Goal: Contribute content: Contribute content

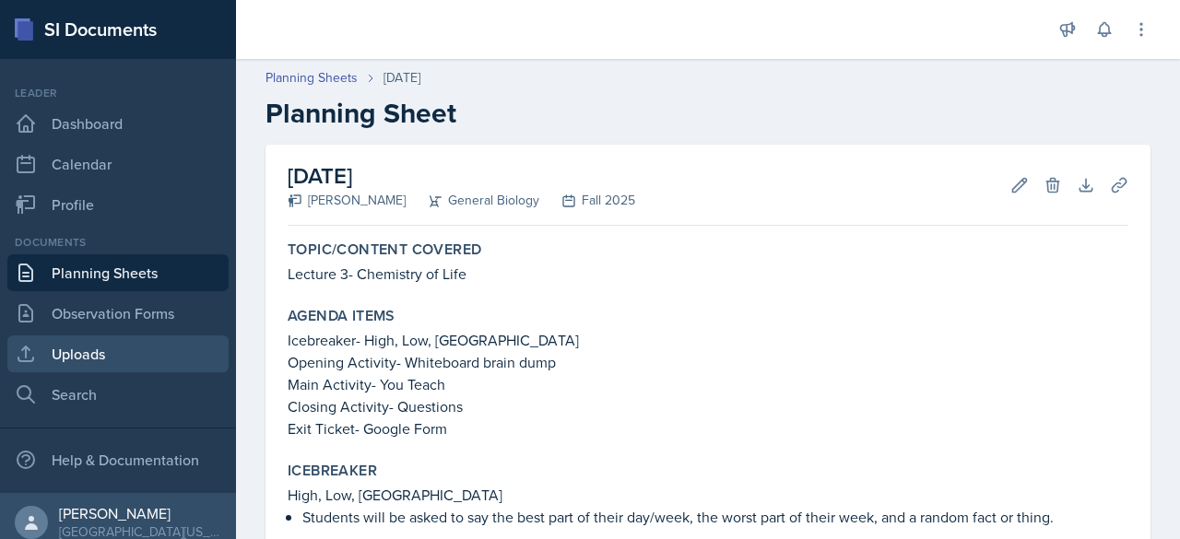
click at [67, 346] on link "Uploads" at bounding box center [117, 353] width 221 height 37
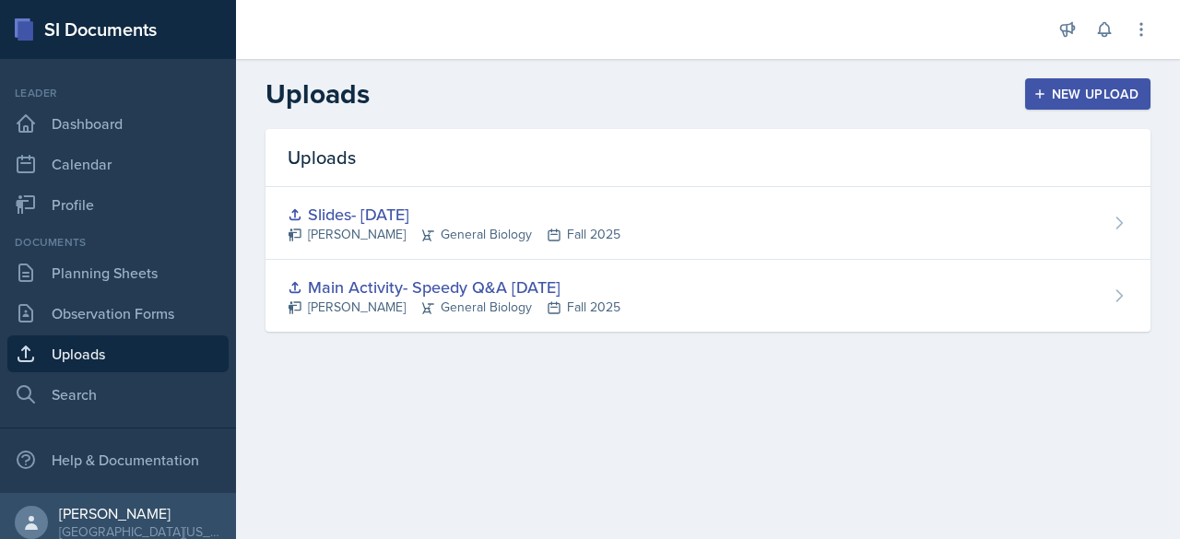
click at [1079, 101] on div "New Upload" at bounding box center [1088, 94] width 102 height 15
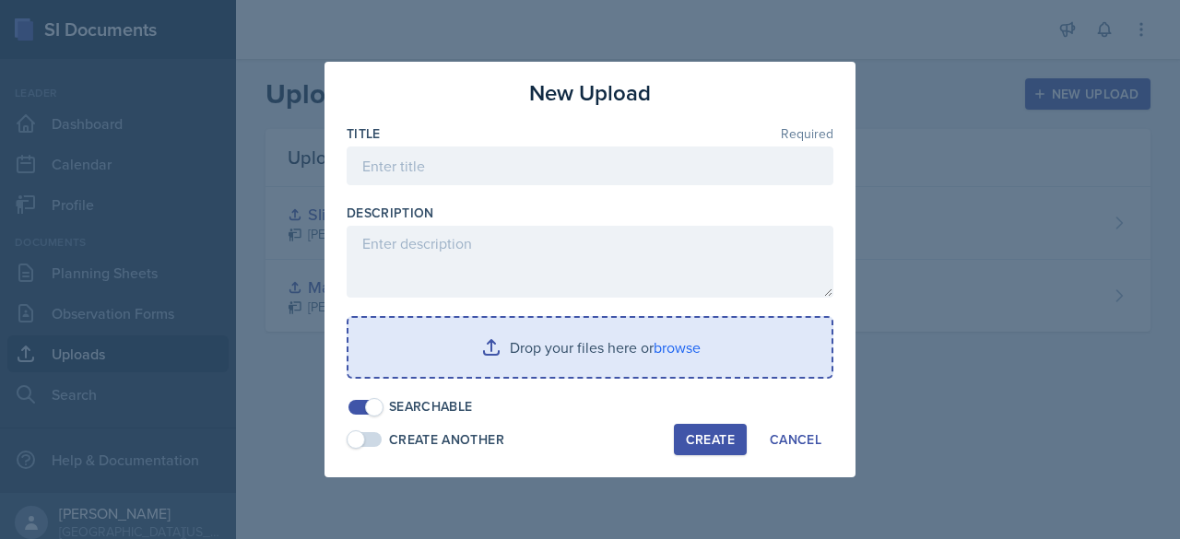
click at [595, 351] on input "file" at bounding box center [589, 347] width 483 height 59
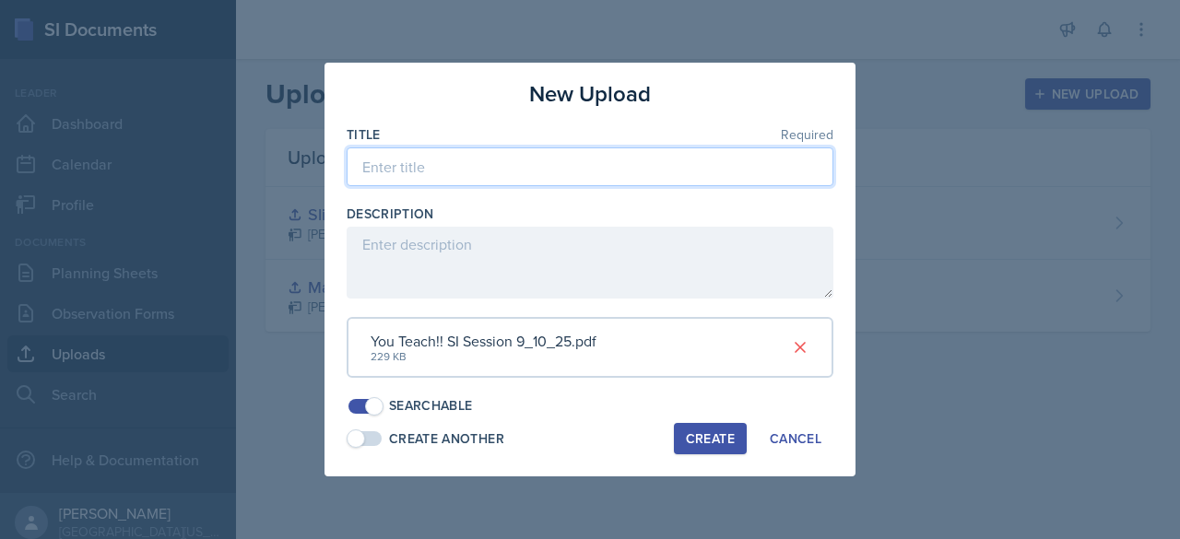
click at [420, 171] on input at bounding box center [590, 166] width 487 height 39
type input "[DATE]- You Teach"
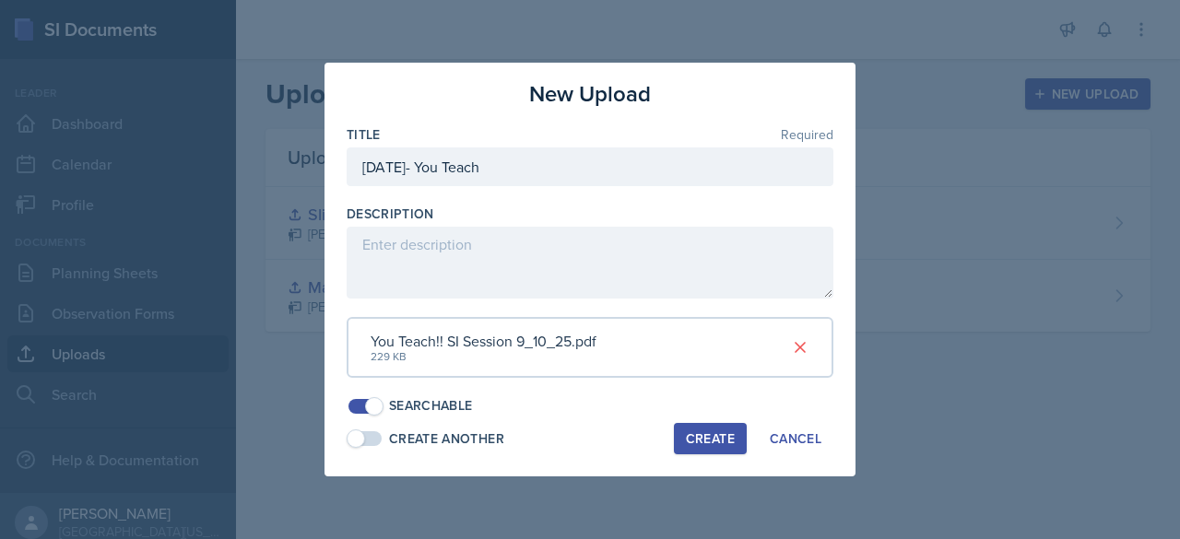
click at [716, 442] on div "Create" at bounding box center [710, 438] width 49 height 15
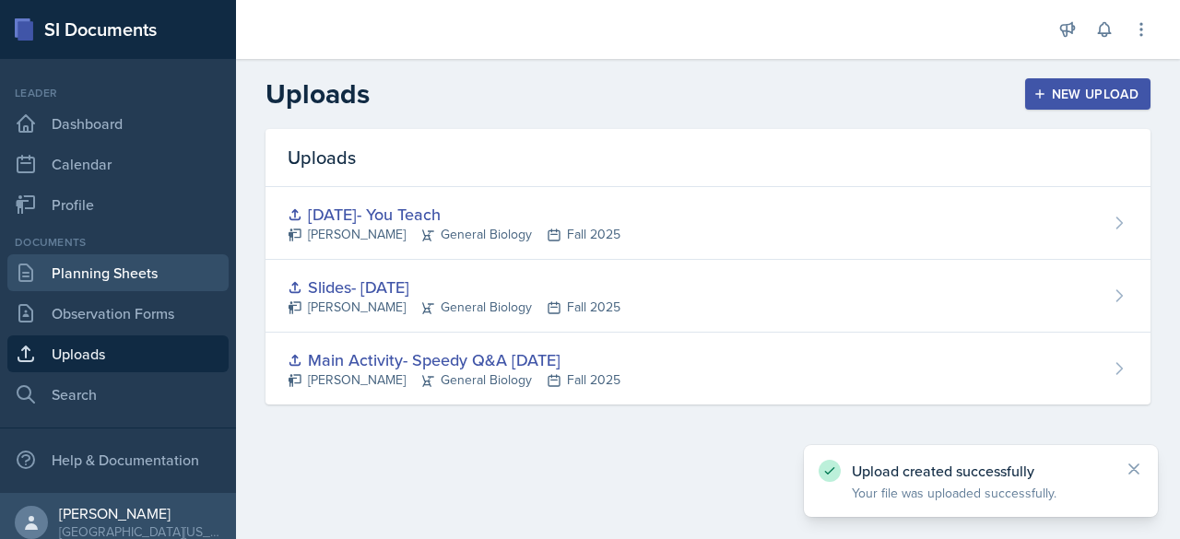
click at [123, 276] on link "Planning Sheets" at bounding box center [117, 272] width 221 height 37
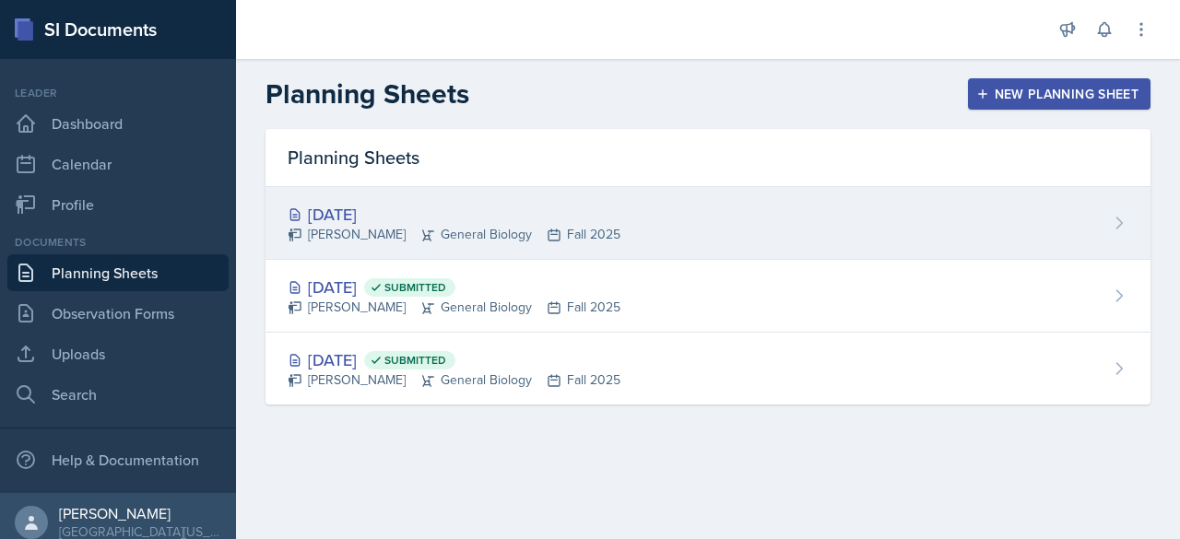
click at [594, 230] on div "[PERSON_NAME] General Biology Fall 2025" at bounding box center [454, 234] width 333 height 19
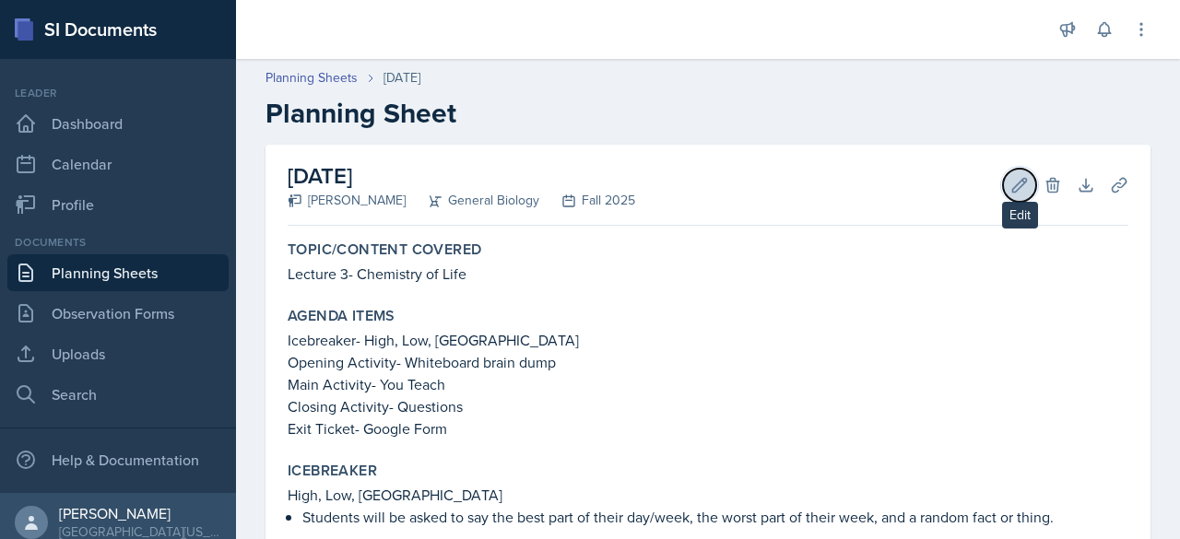
click at [1010, 179] on icon at bounding box center [1019, 185] width 18 height 18
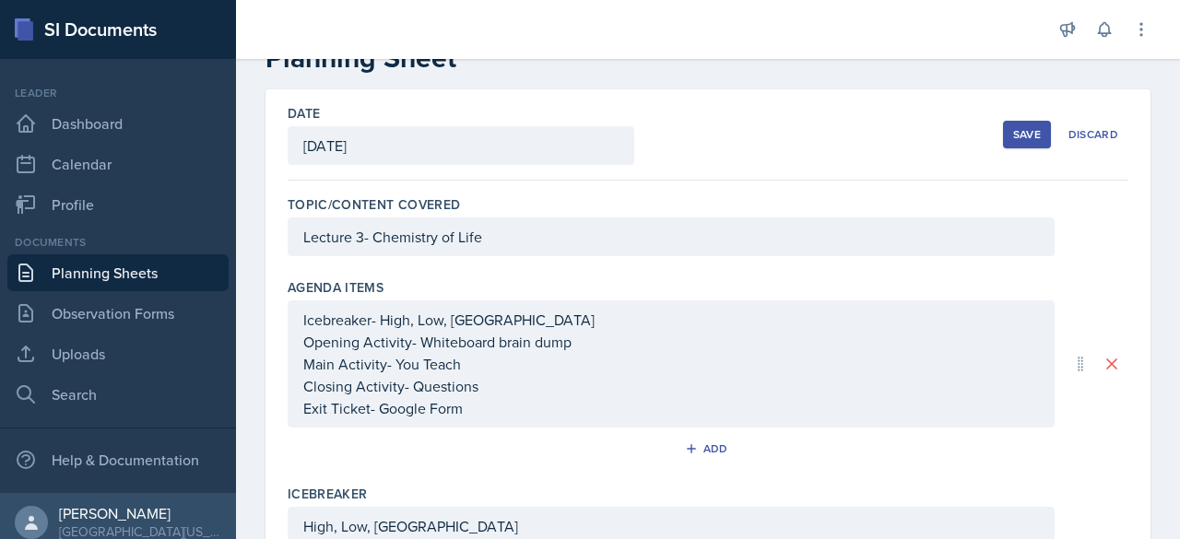
scroll to position [54, 0]
click at [1013, 130] on div "Save" at bounding box center [1027, 135] width 28 height 15
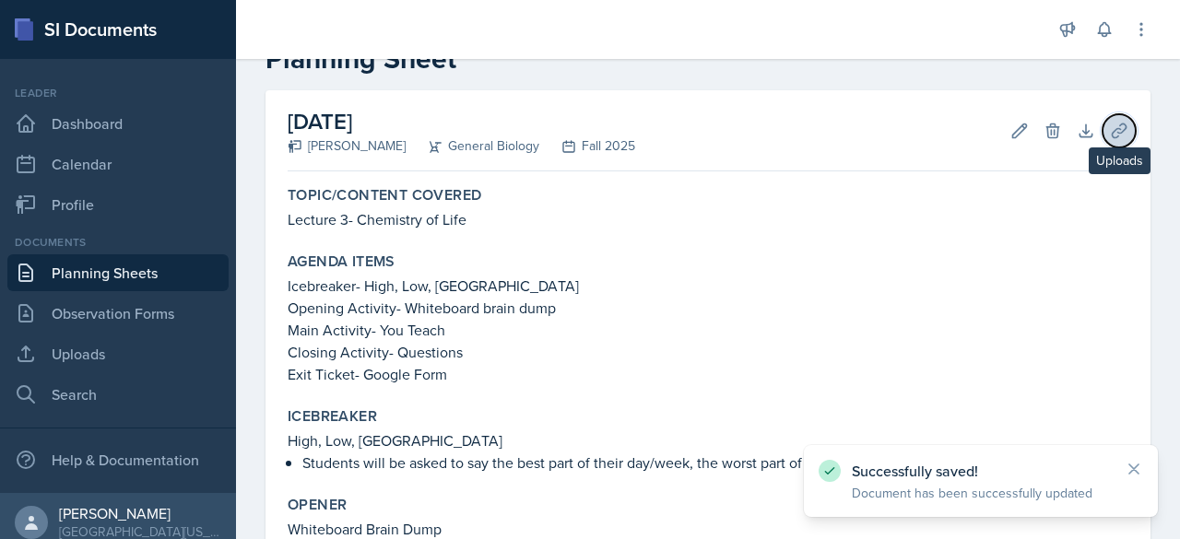
click at [1112, 128] on icon at bounding box center [1119, 131] width 14 height 14
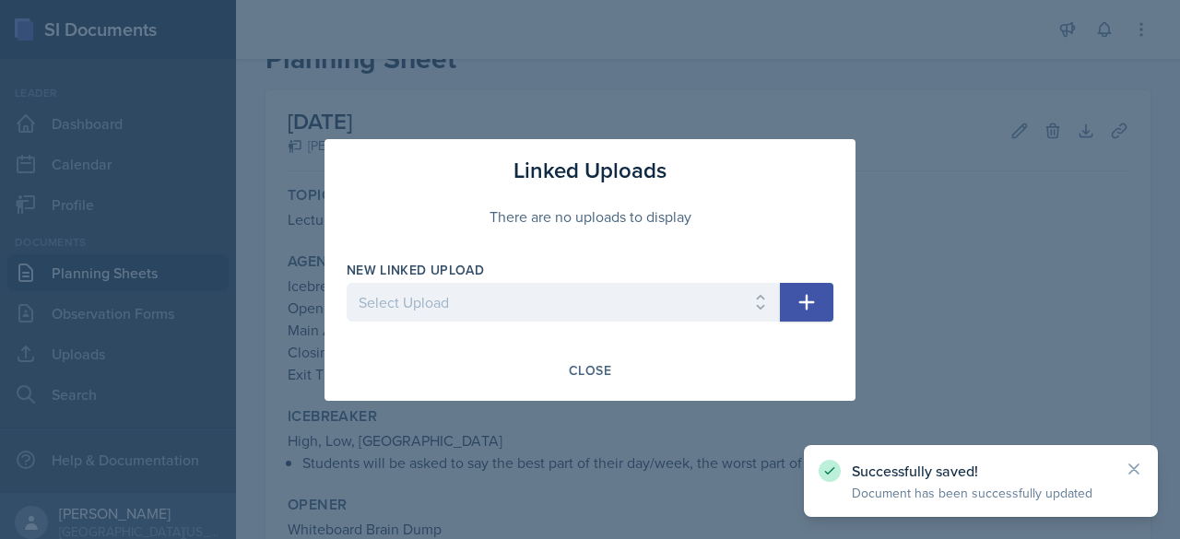
click at [809, 298] on icon "button" at bounding box center [806, 302] width 22 height 22
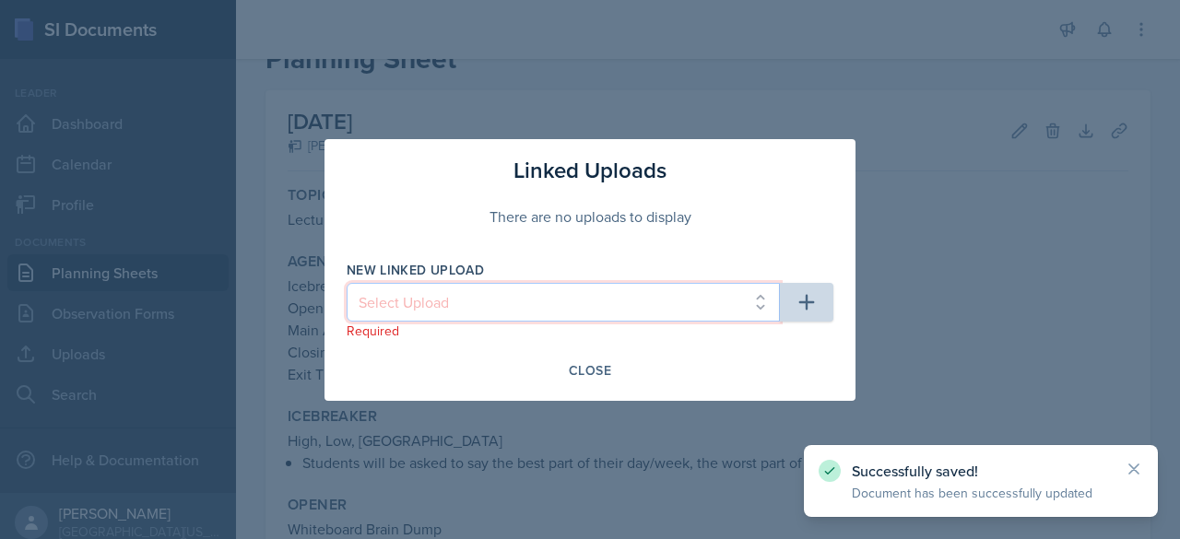
click at [544, 292] on select "Select Upload Main Activity- Speedy Q&A [DATE] Slides- [DATE] [DATE]- You Teach" at bounding box center [563, 302] width 433 height 39
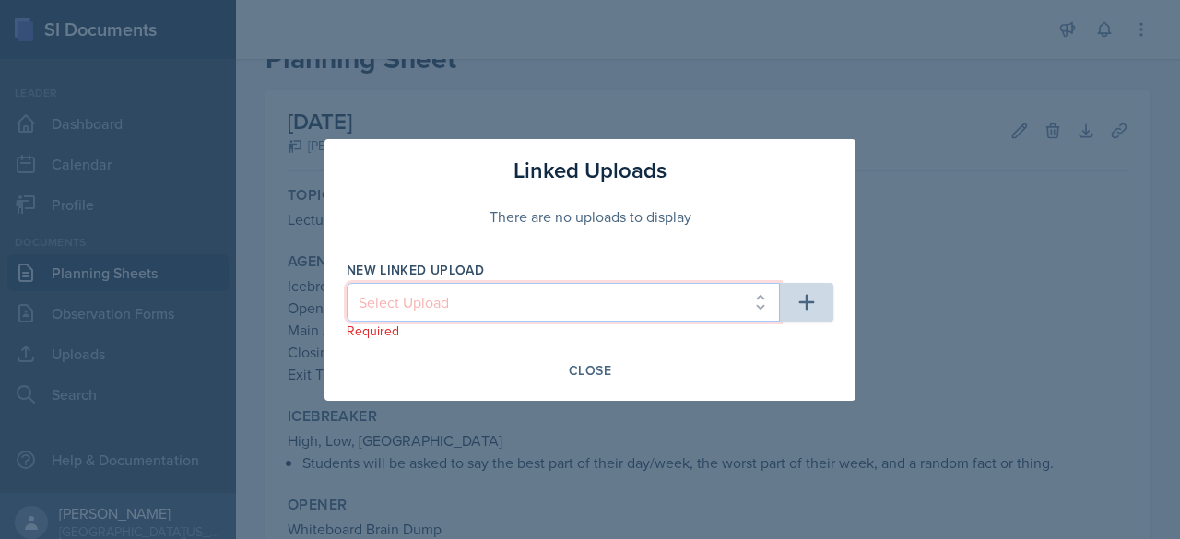
select select "bb9ba807-7e93-498f-83f7-bae8268e6b4d"
click at [347, 283] on select "Select Upload Main Activity- Speedy Q&A [DATE] Slides- [DATE] [DATE]- You Teach" at bounding box center [563, 302] width 433 height 39
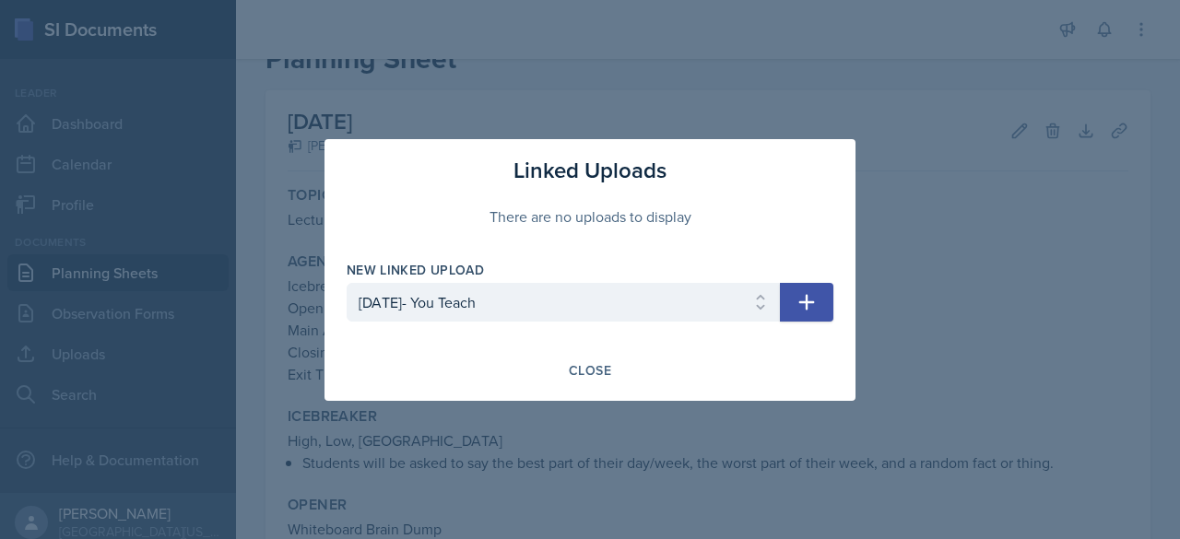
click at [888, 310] on div at bounding box center [590, 269] width 1180 height 539
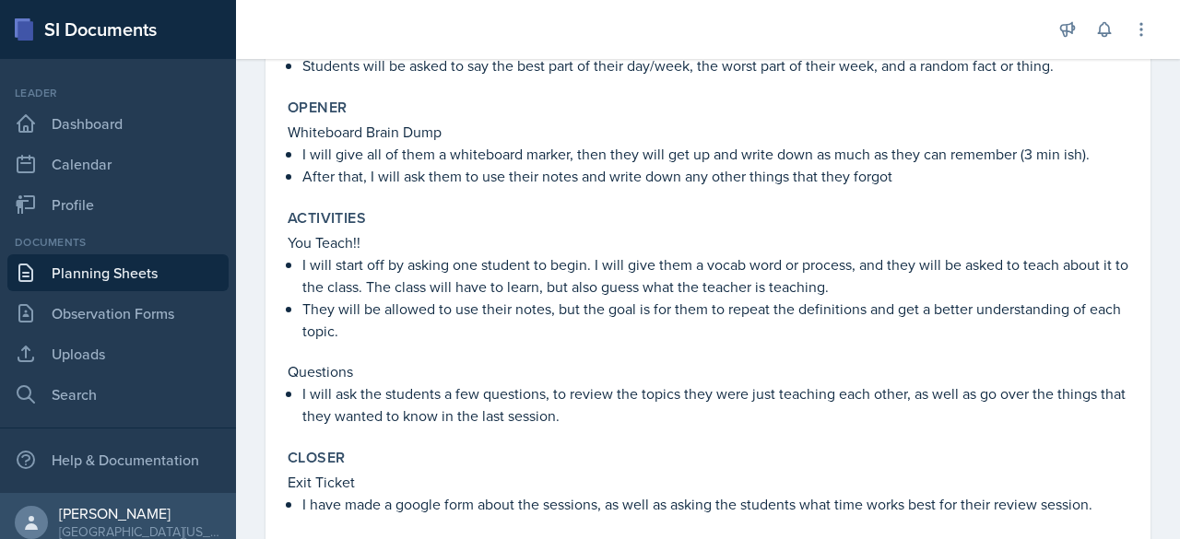
scroll to position [553, 0]
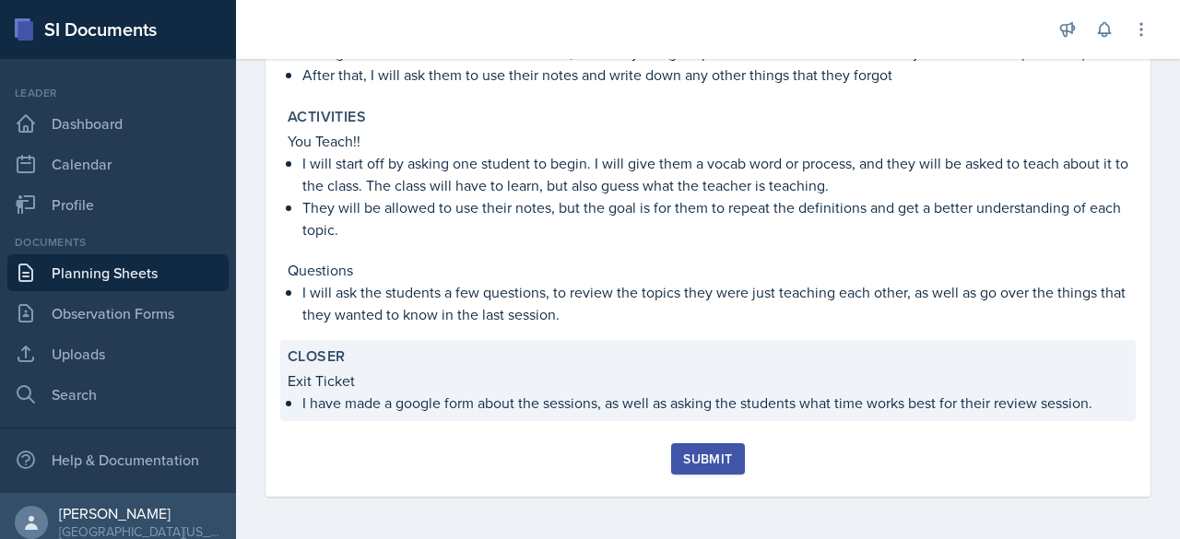
click at [519, 397] on p "I have made a google form about the sessions, as well as asking the students wh…" at bounding box center [715, 403] width 826 height 22
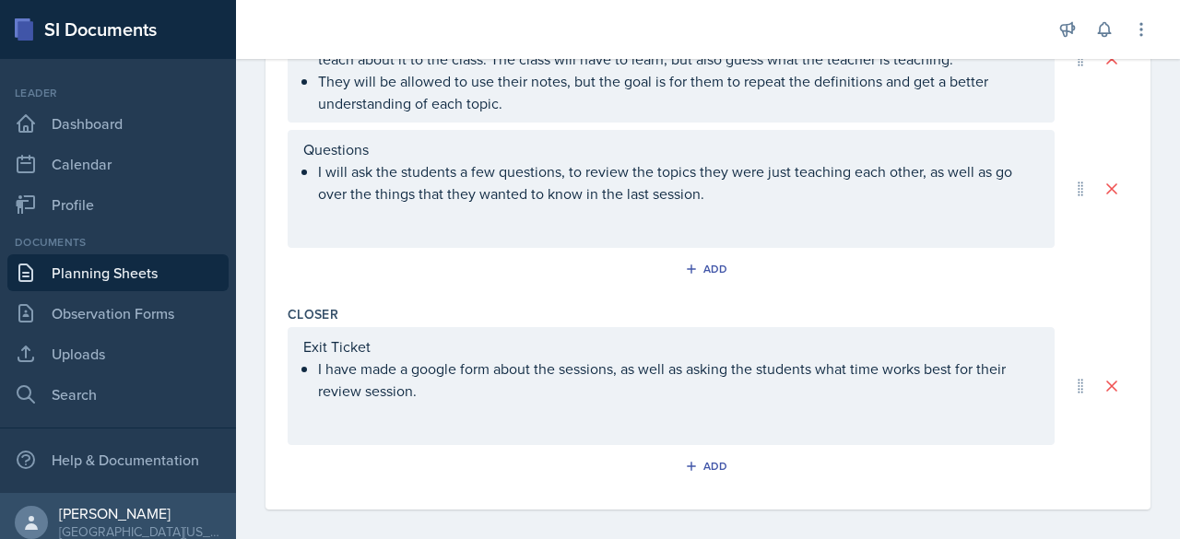
click at [522, 412] on div "Exit Ticket I have made a google form about the sessions, as well as asking the…" at bounding box center [671, 386] width 767 height 118
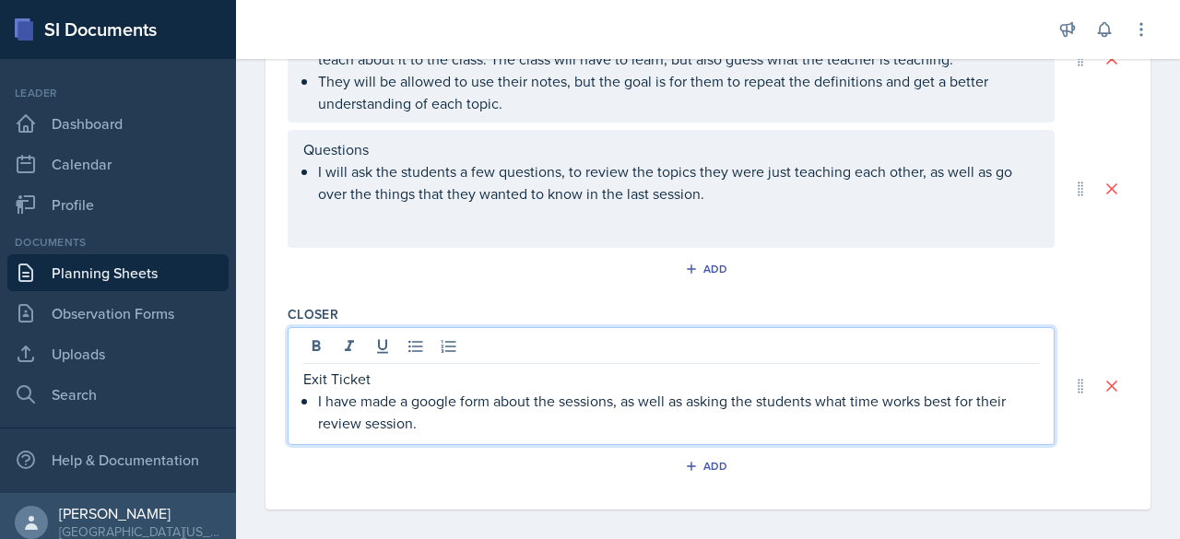
scroll to position [901, 0]
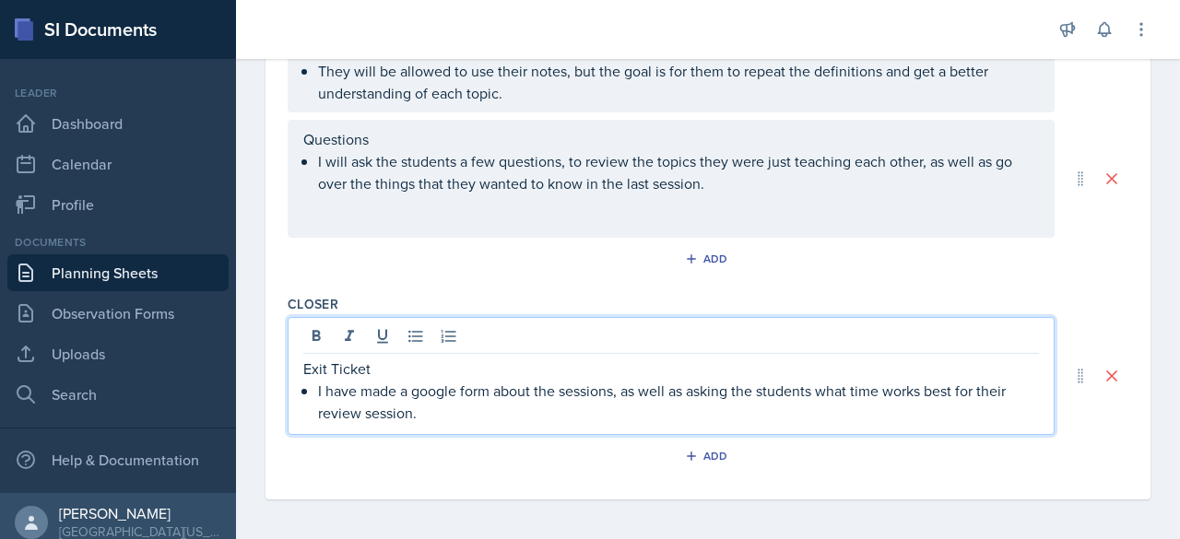
click at [501, 414] on p "I have made a google form about the sessions, as well as asking the students wh…" at bounding box center [678, 402] width 721 height 44
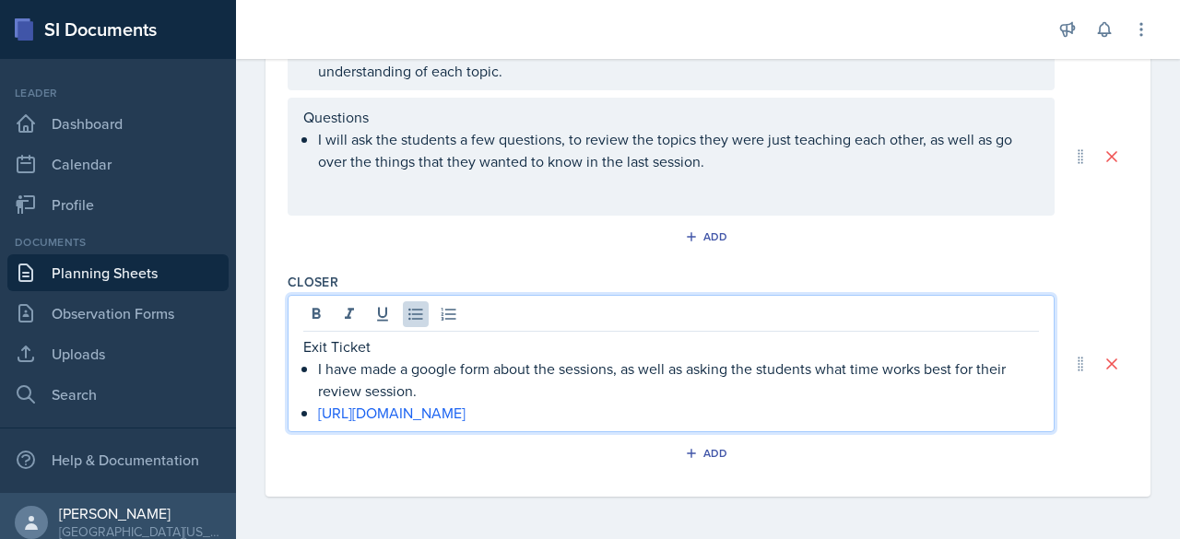
scroll to position [829, 0]
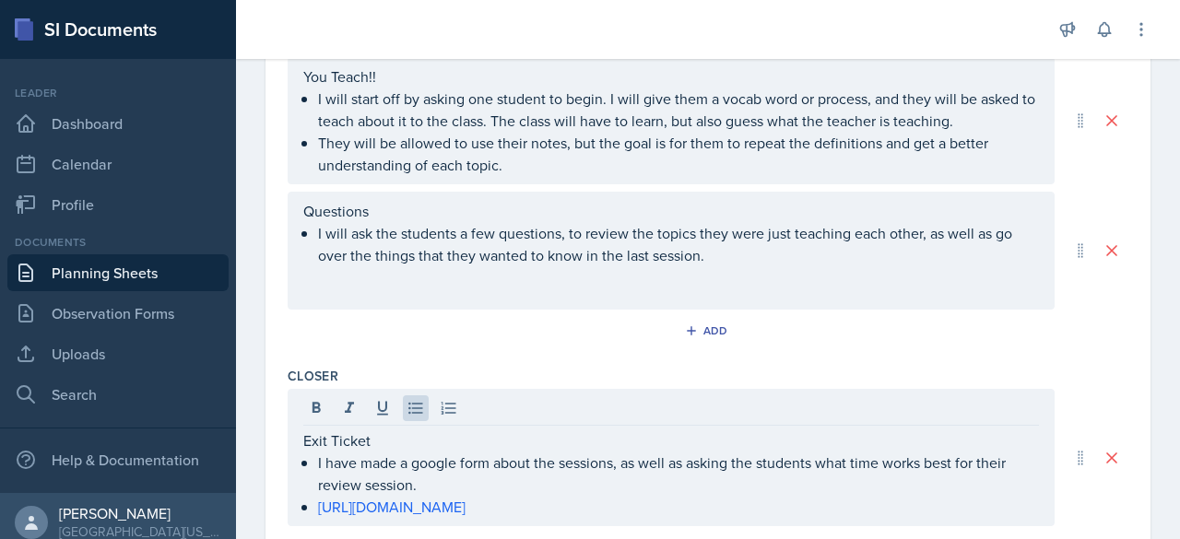
click at [528, 348] on div "Activities You Teach!! I will start off by asking one student to begin. I will …" at bounding box center [708, 194] width 841 height 332
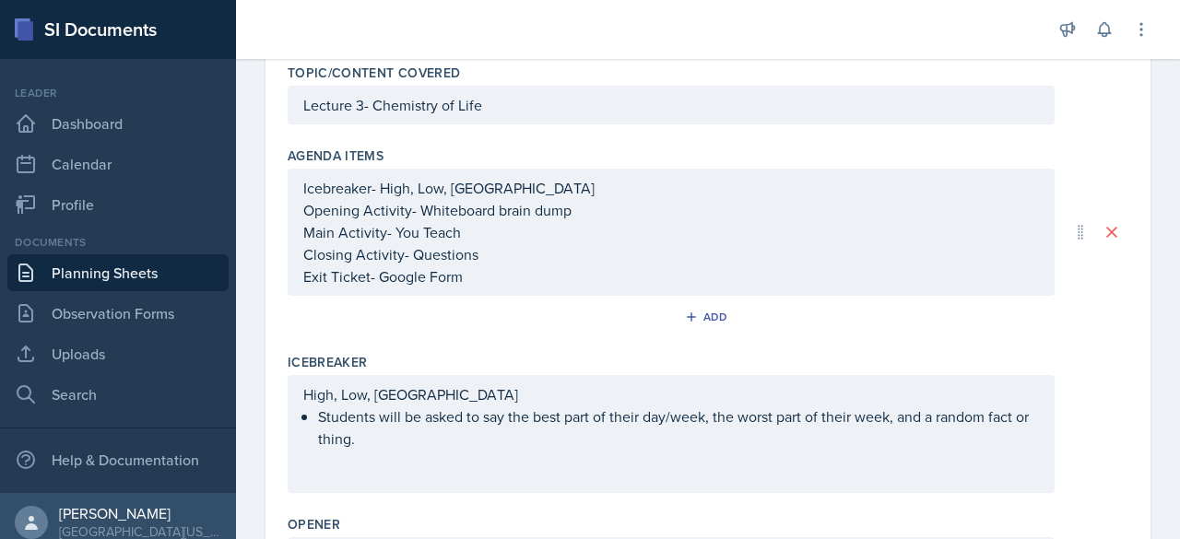
scroll to position [0, 0]
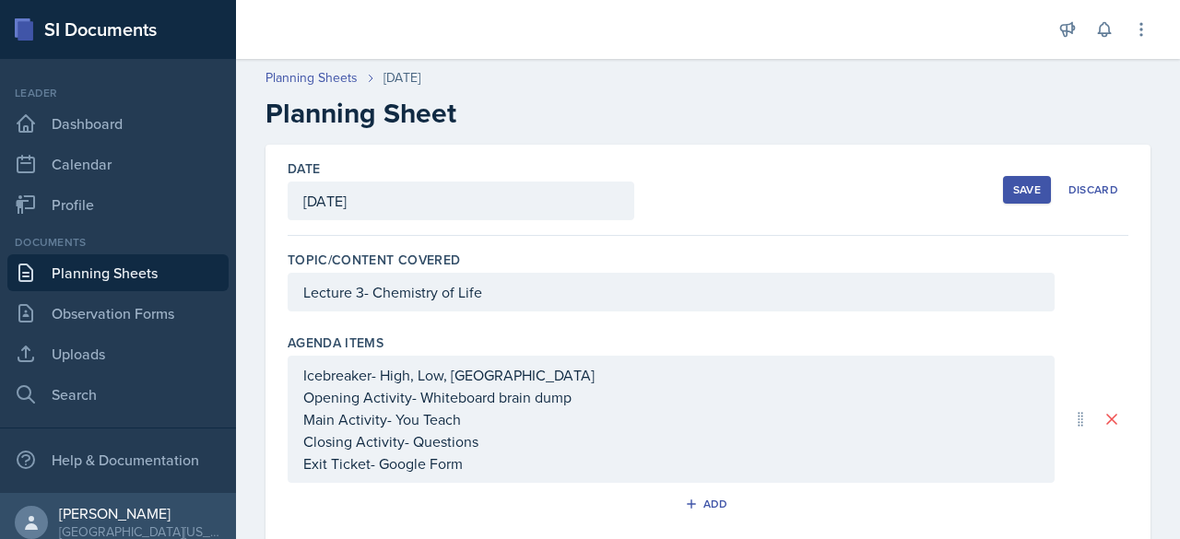
click at [1013, 185] on div "Save" at bounding box center [1027, 189] width 28 height 15
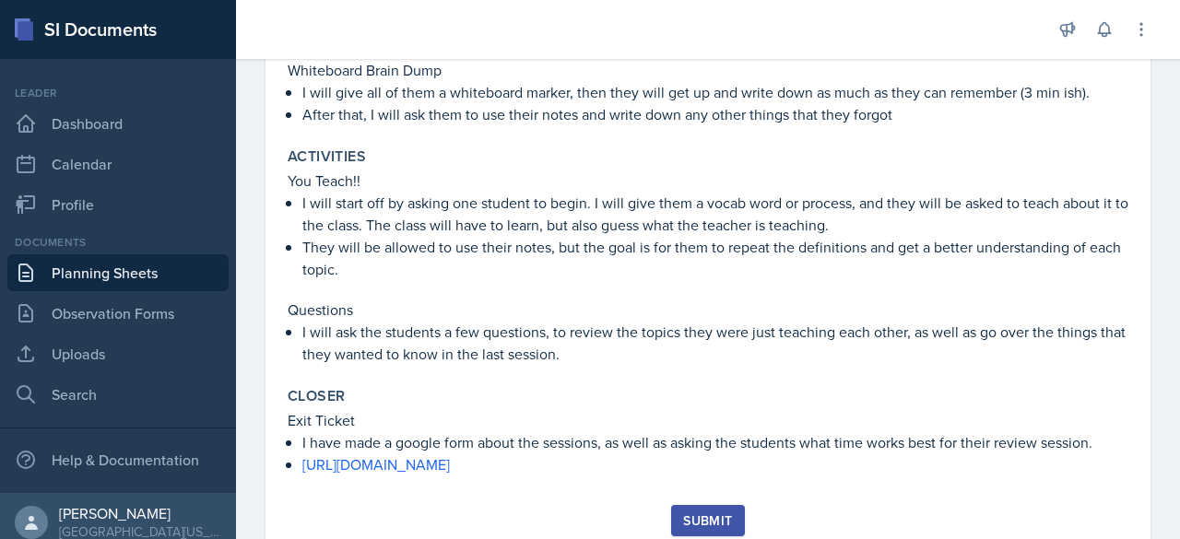
scroll to position [512, 0]
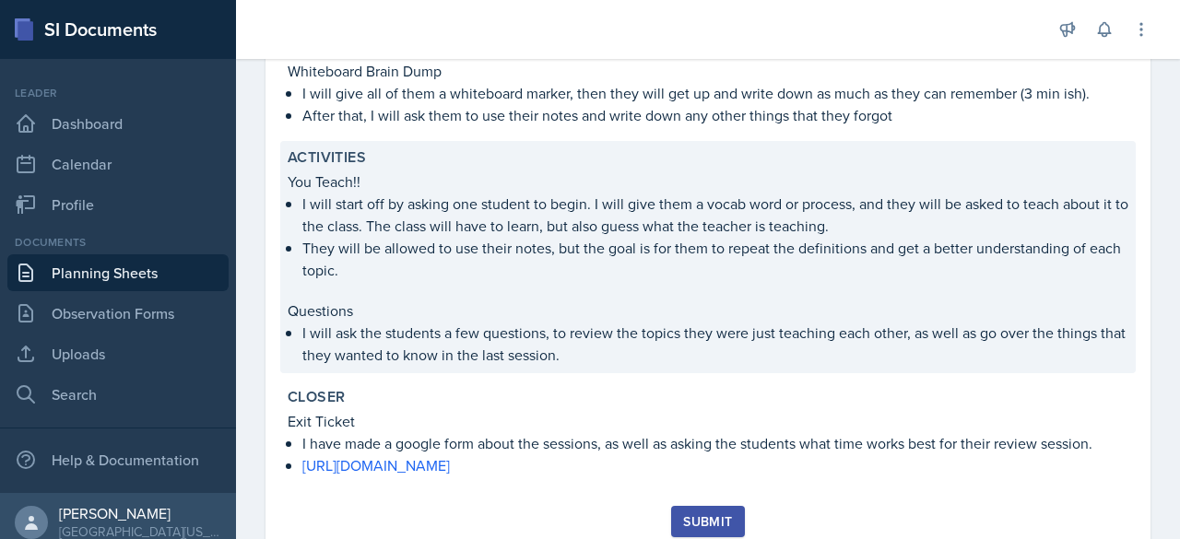
click at [621, 347] on p "I will ask the students a few questions, to review the topics they were just te…" at bounding box center [715, 344] width 826 height 44
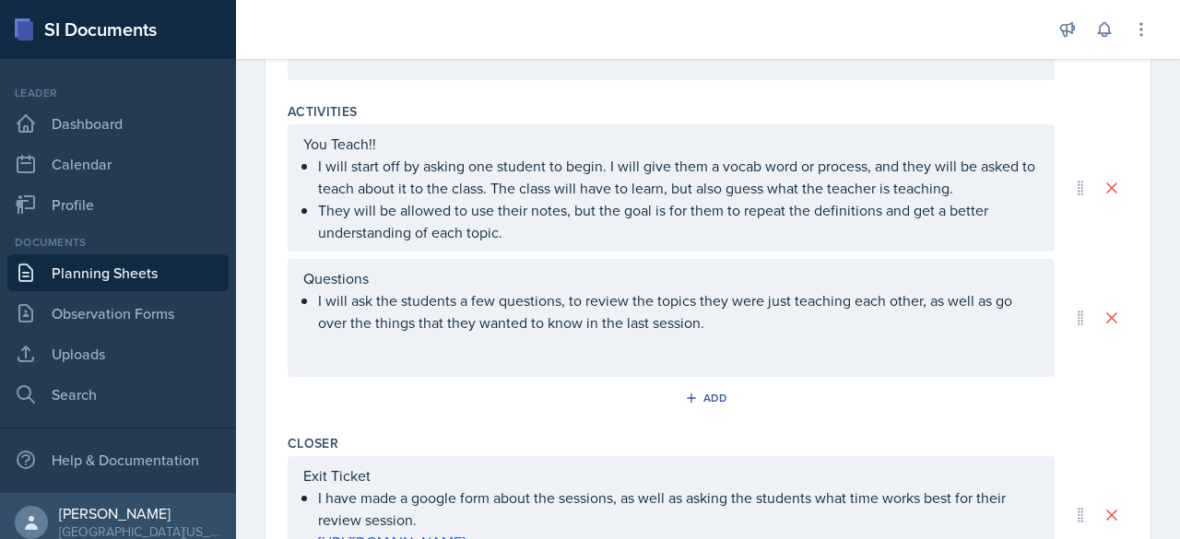
click at [744, 325] on p "I will ask the students a few questions, to review the topics they were just te…" at bounding box center [678, 311] width 721 height 44
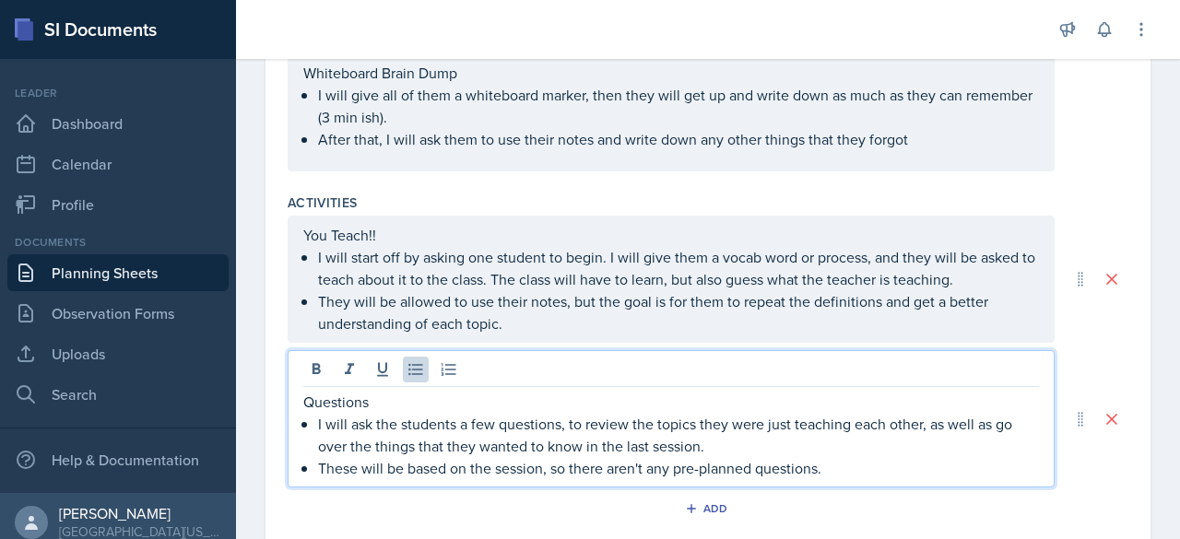
scroll to position [670, 0]
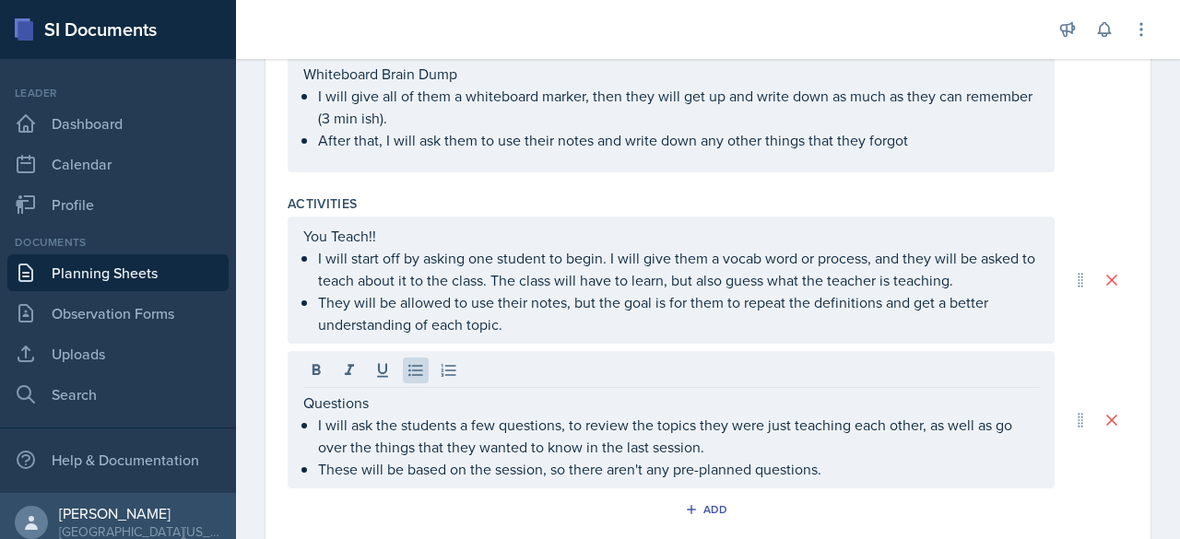
click at [1094, 172] on div "Opener Whiteboard Brain Dump I will give all of them a whiteboard marker, then …" at bounding box center [708, 106] width 841 height 162
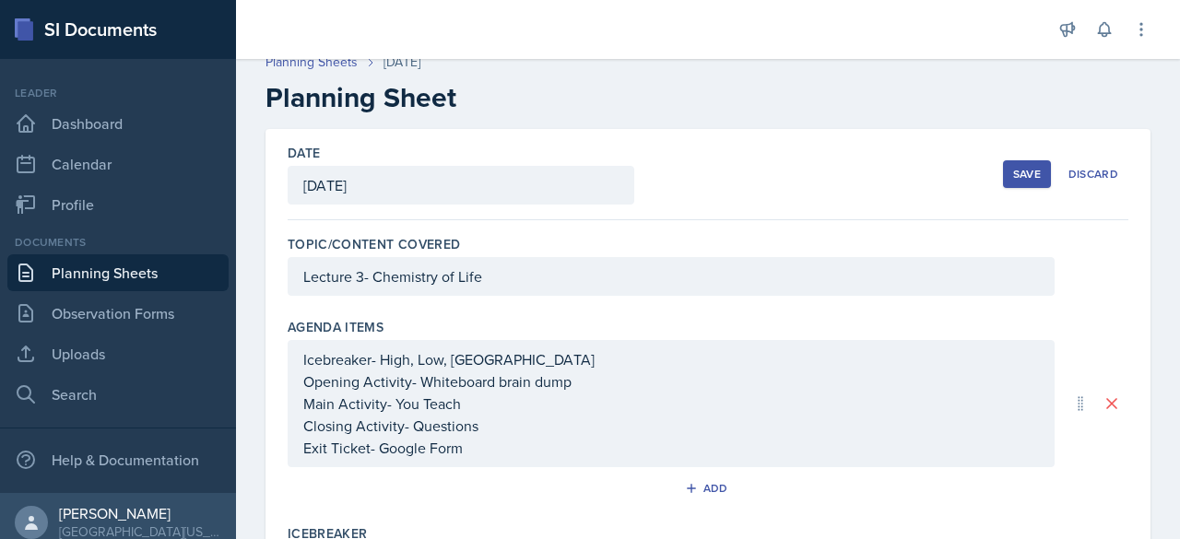
scroll to position [10, 0]
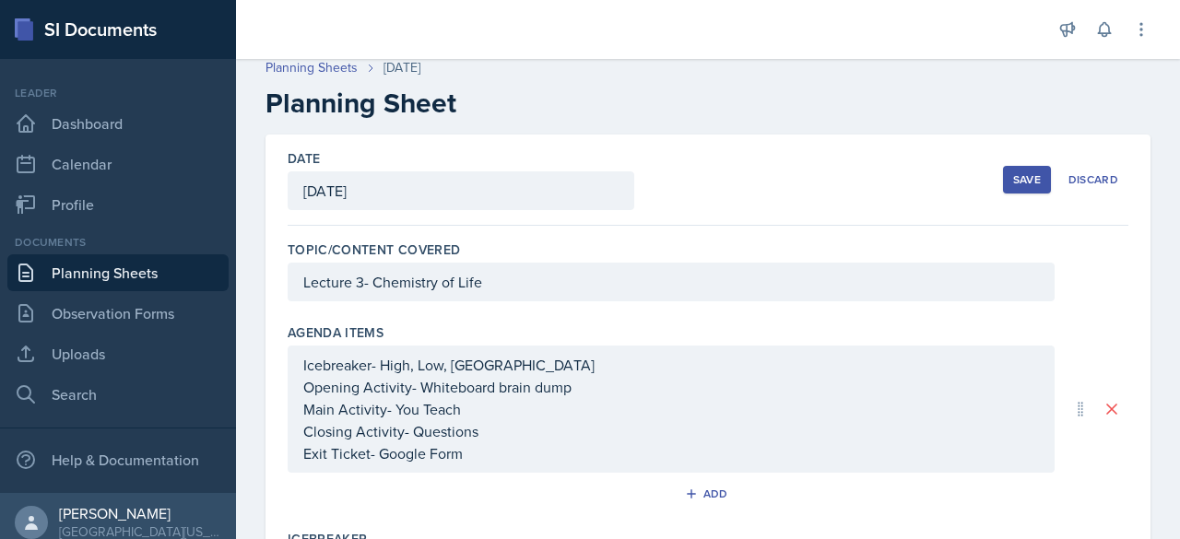
click at [1013, 178] on div "Save" at bounding box center [1027, 179] width 28 height 15
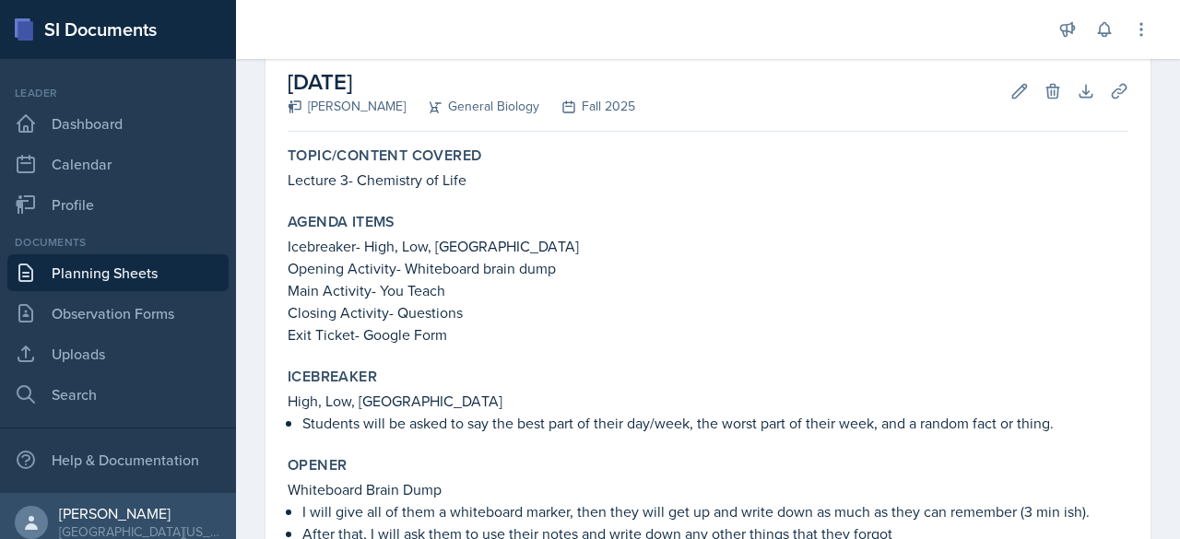
scroll to position [0, 0]
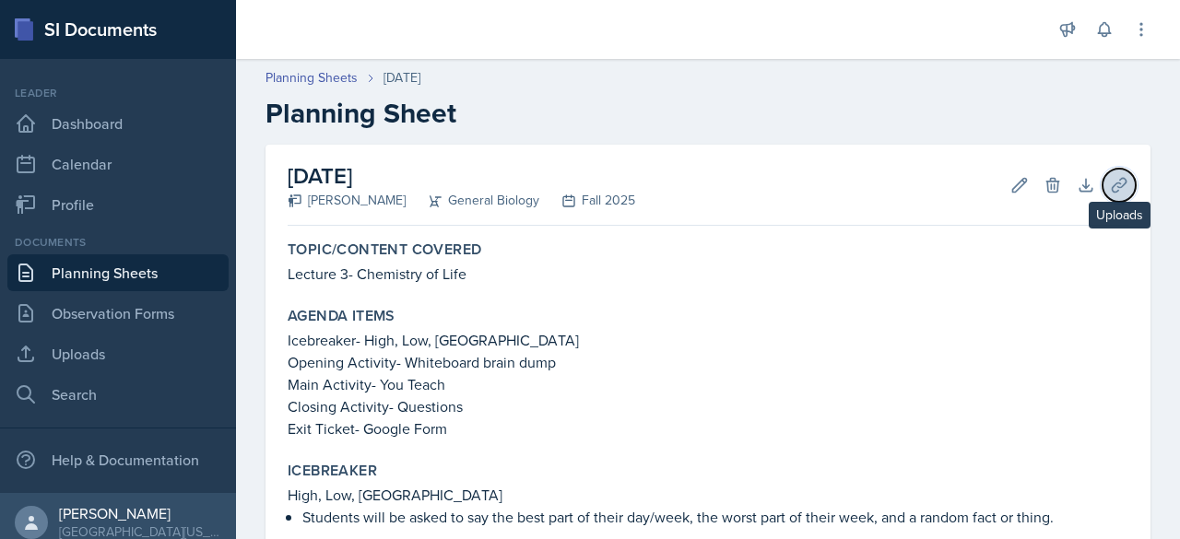
click at [1110, 188] on icon at bounding box center [1119, 185] width 18 height 18
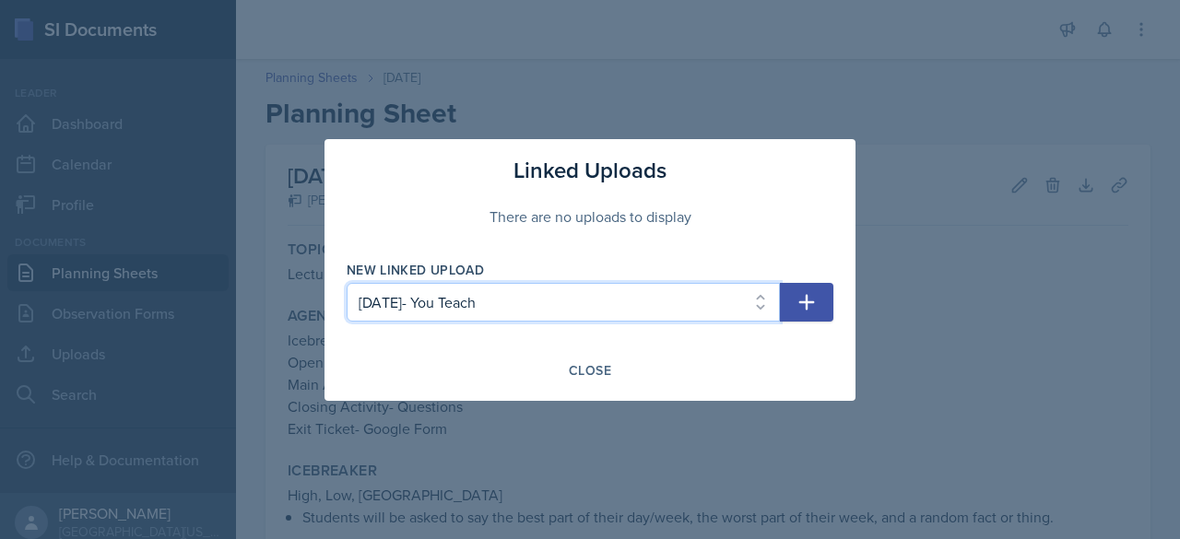
click at [733, 301] on select "Select Upload Main Activity- Speedy Q&A [DATE] Slides- [DATE] [DATE]- You Teach" at bounding box center [563, 302] width 433 height 39
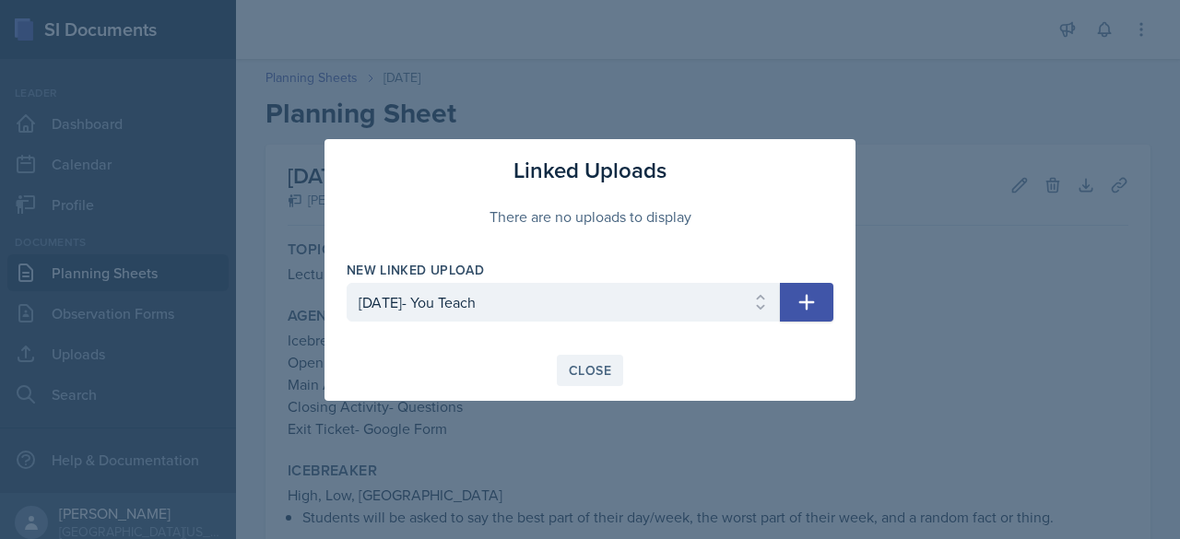
click at [574, 370] on div "Close" at bounding box center [590, 370] width 42 height 15
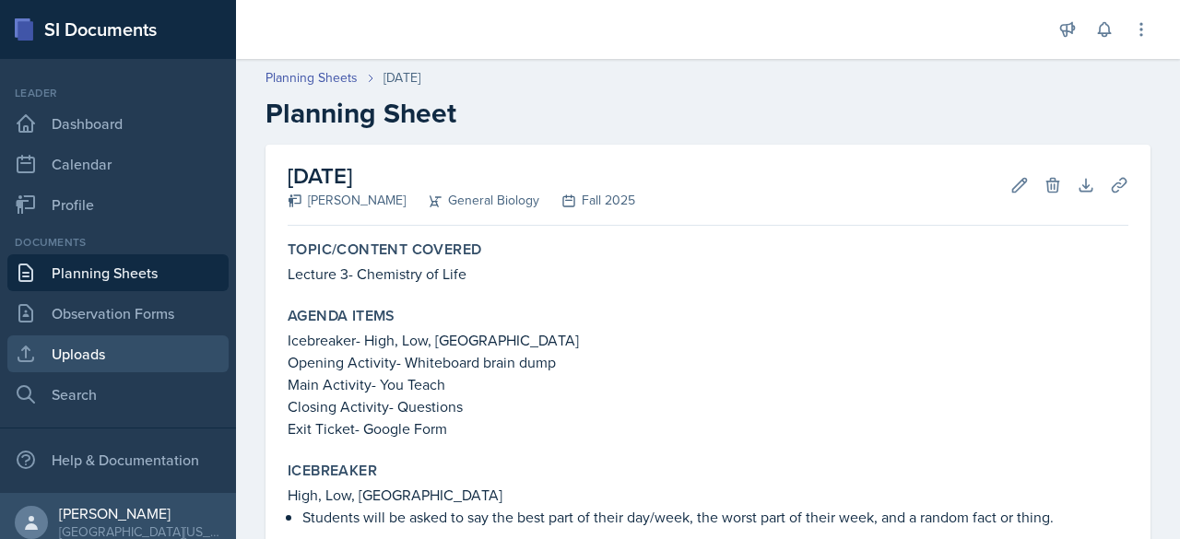
click at [72, 359] on link "Uploads" at bounding box center [117, 353] width 221 height 37
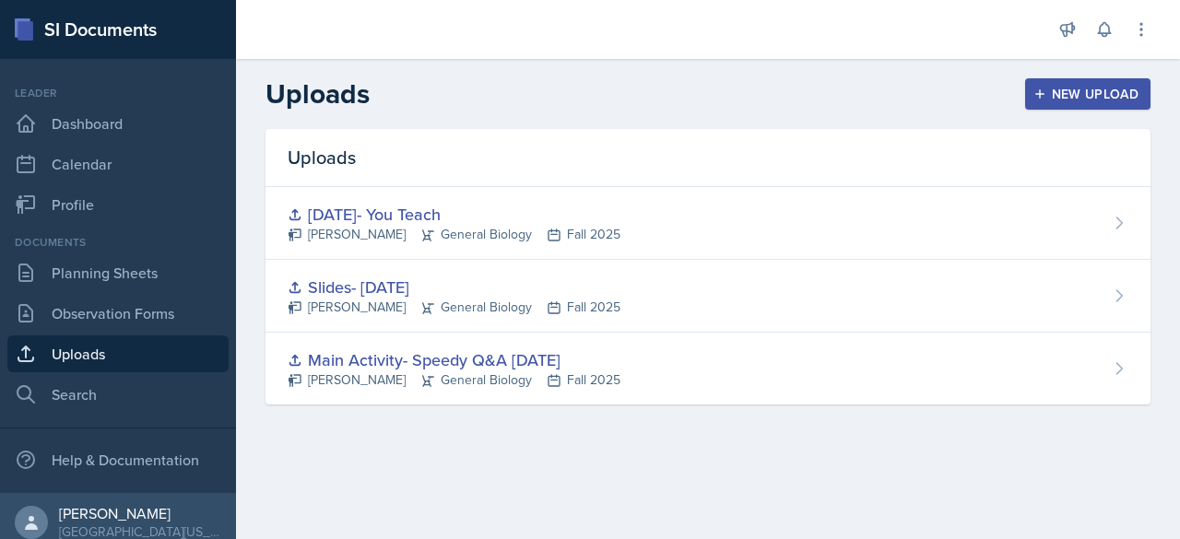
click at [1072, 97] on div "New Upload" at bounding box center [1088, 94] width 102 height 15
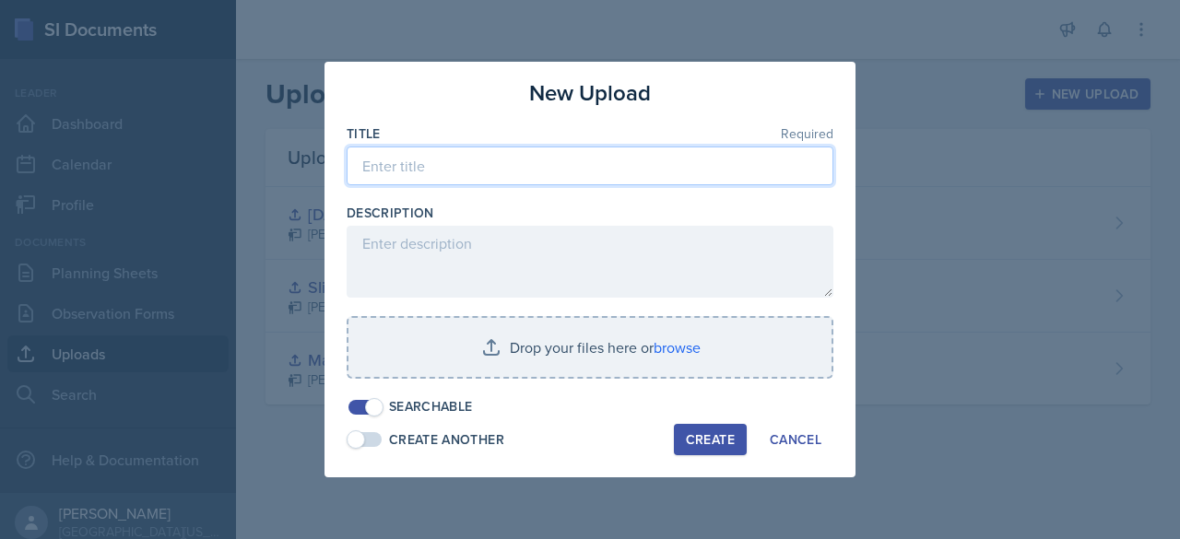
click at [455, 169] on input at bounding box center [590, 166] width 487 height 39
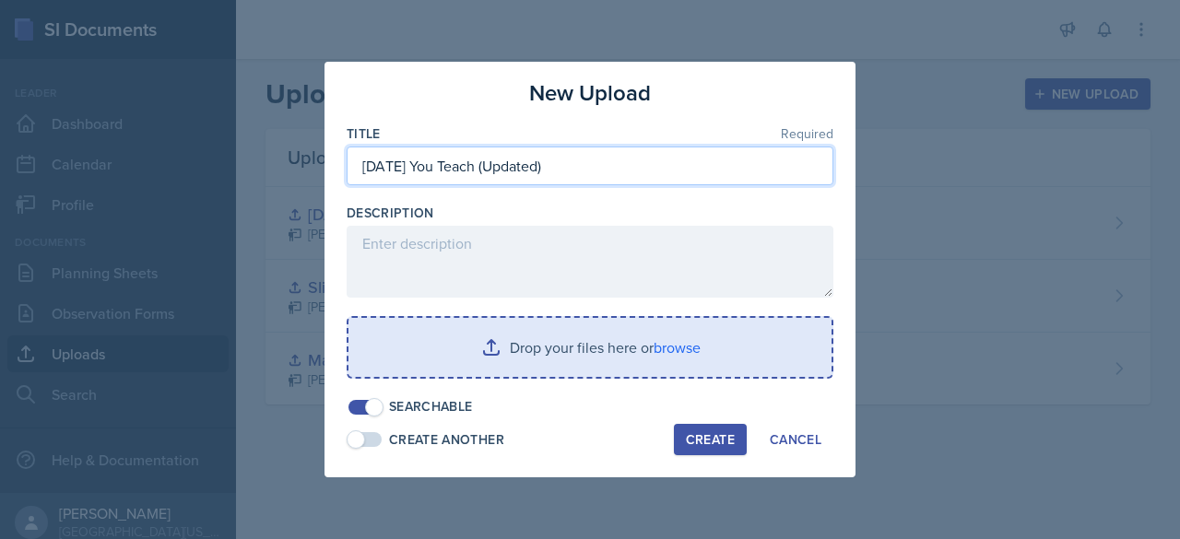
type input "[DATE] You Teach (Updated)"
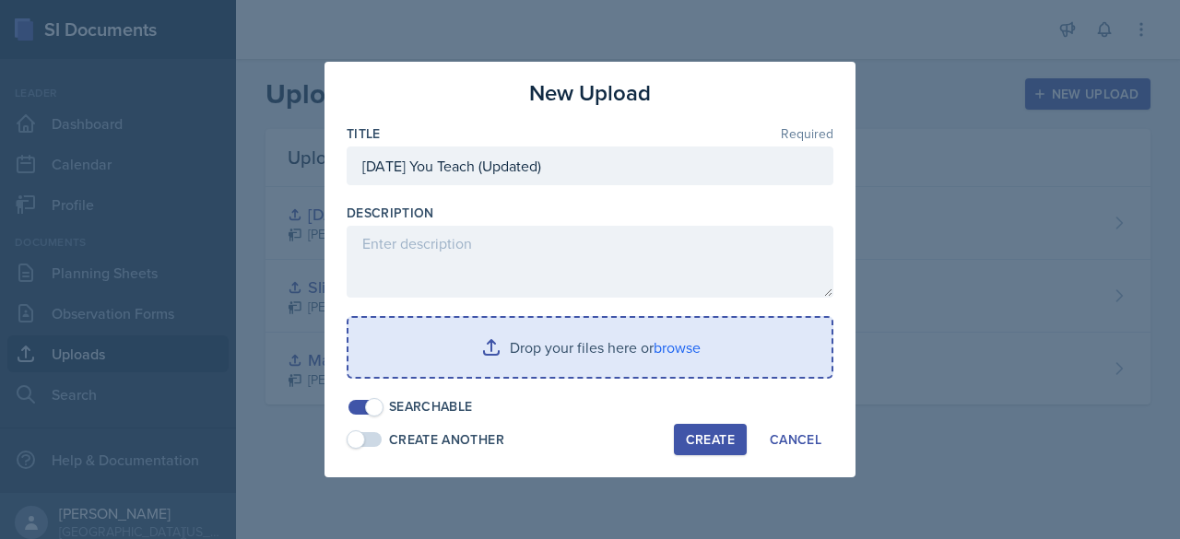
click at [628, 346] on input "file" at bounding box center [589, 347] width 483 height 59
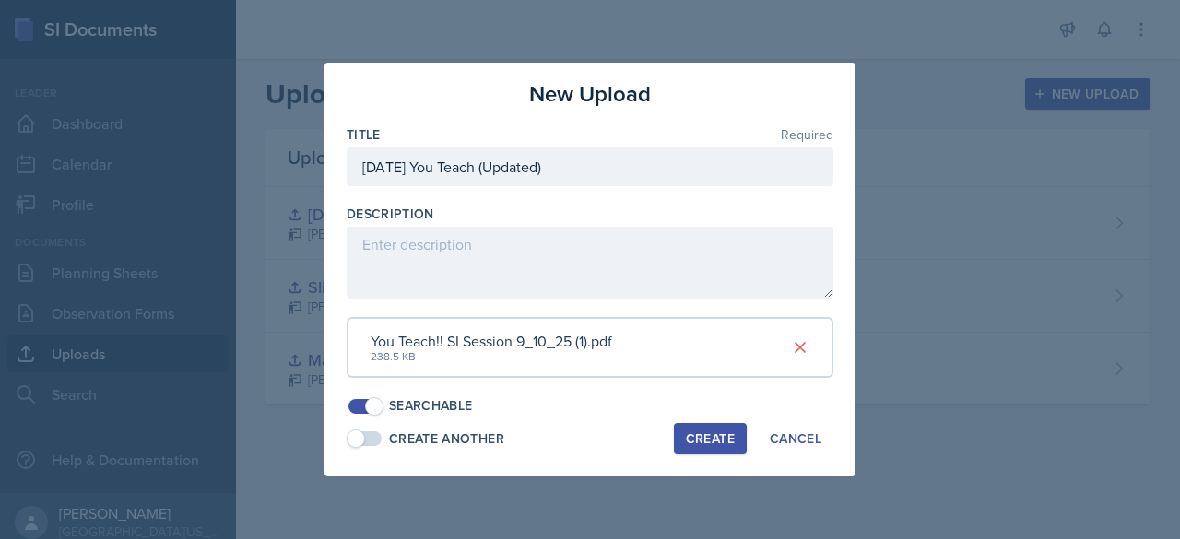
click at [697, 436] on div "Create" at bounding box center [710, 438] width 49 height 15
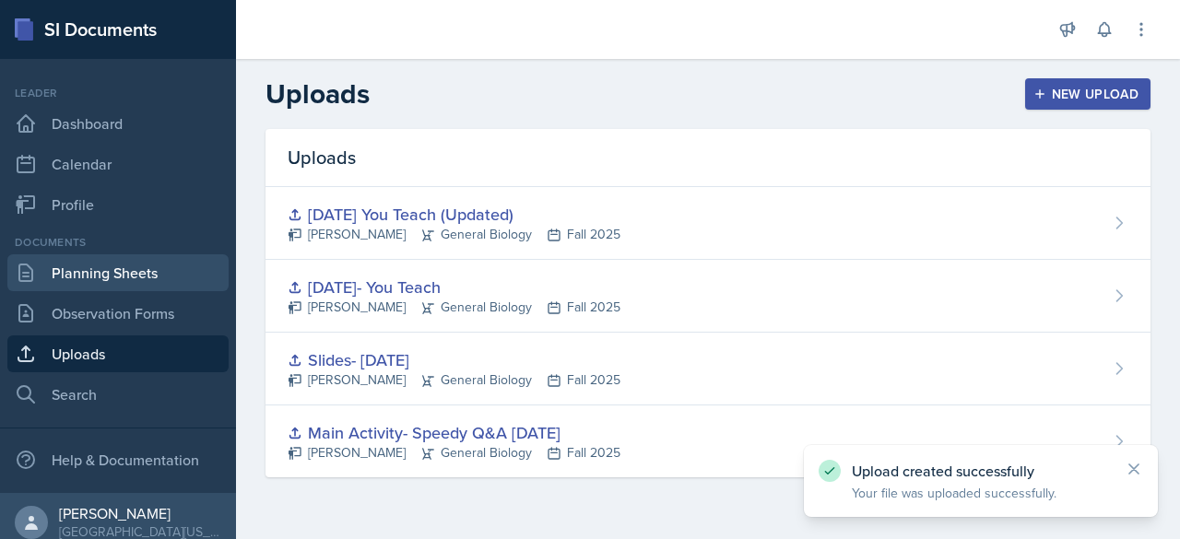
click at [92, 270] on link "Planning Sheets" at bounding box center [117, 272] width 221 height 37
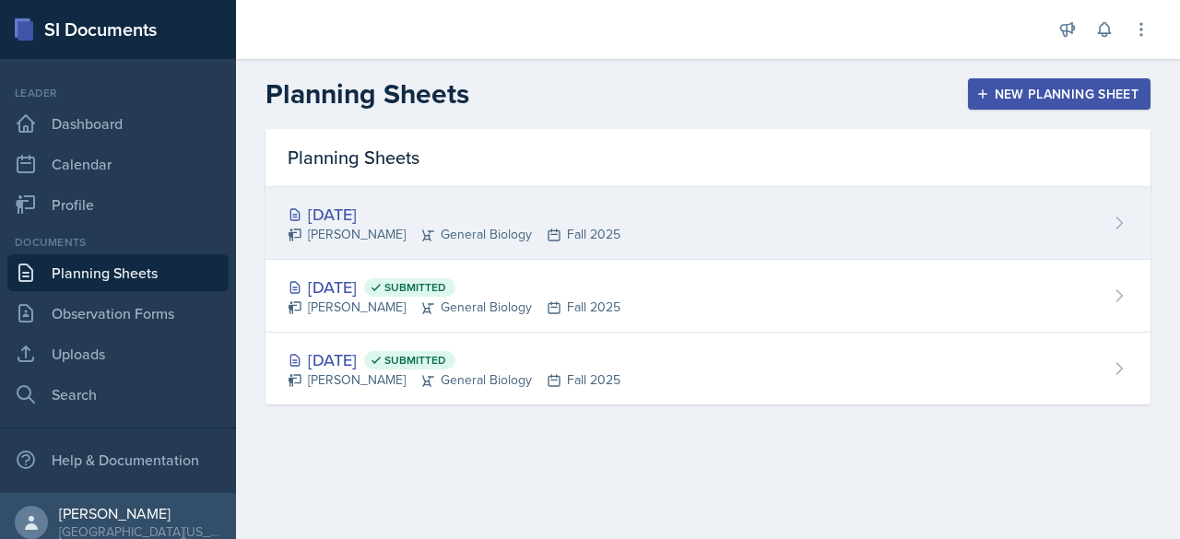
click at [374, 231] on div "[PERSON_NAME] General Biology Fall 2025" at bounding box center [454, 234] width 333 height 19
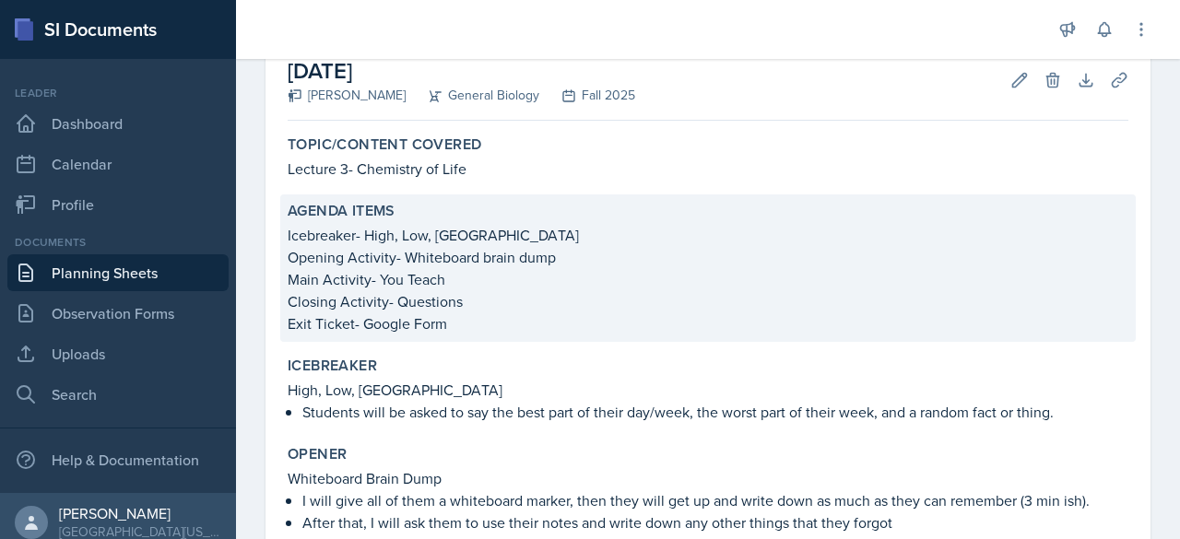
scroll to position [106, 0]
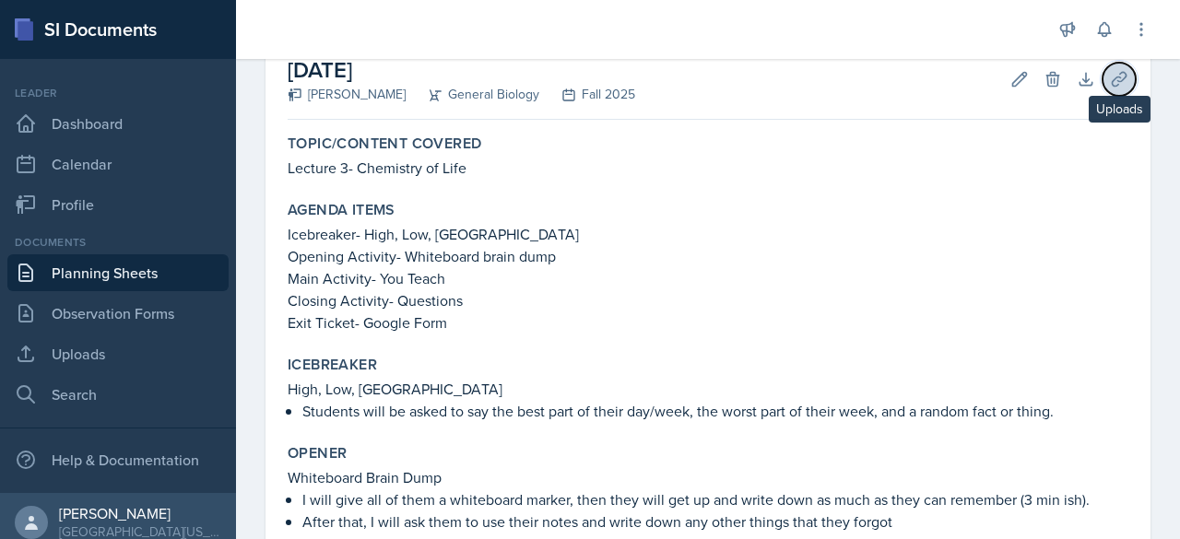
click at [1115, 81] on button "Uploads" at bounding box center [1118, 79] width 33 height 33
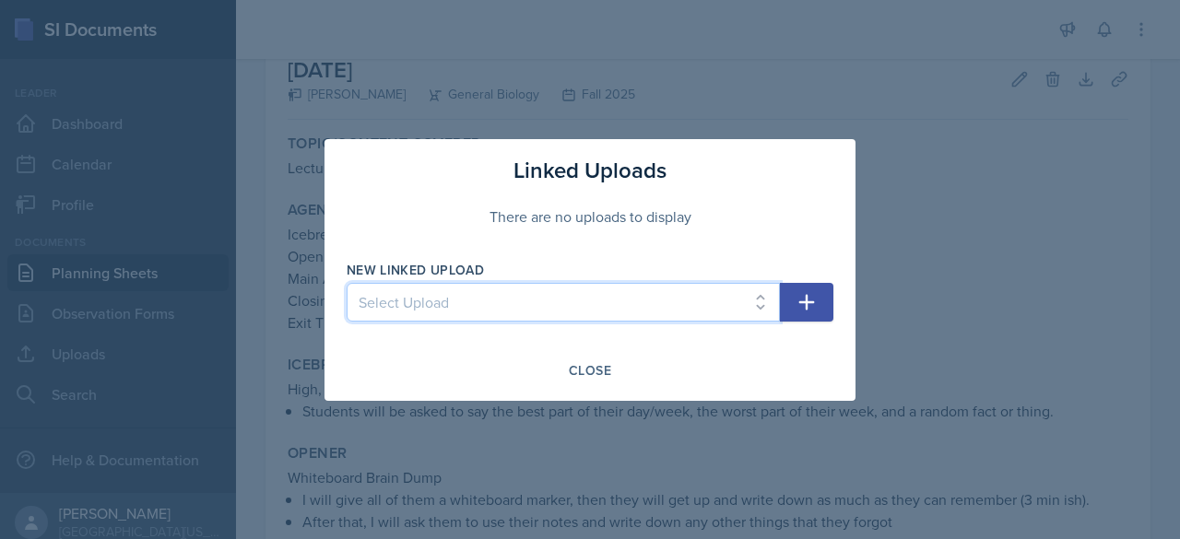
click at [622, 300] on select "Select Upload Main Activity- Speedy Q&A [DATE] Slides- [DATE] [DATE]- You Teach…" at bounding box center [563, 302] width 433 height 39
select select "72065a41-34ab-4f42-baa4-bccce5e55fab"
click at [347, 283] on select "Select Upload Main Activity- Speedy Q&A [DATE] Slides- [DATE] [DATE]- You Teach…" at bounding box center [563, 302] width 433 height 39
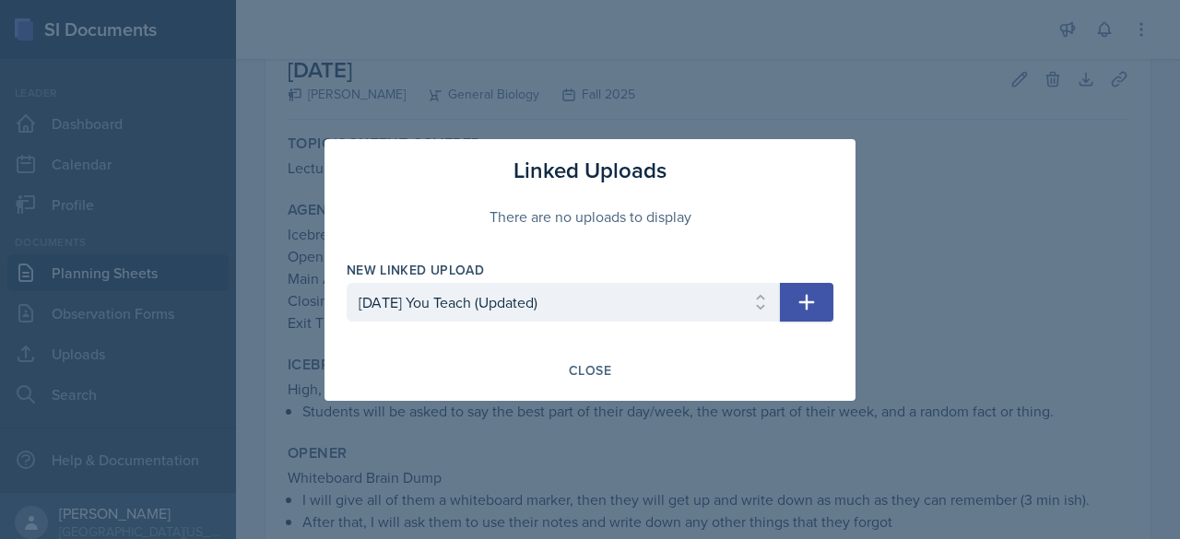
click at [800, 303] on icon "button" at bounding box center [806, 302] width 22 height 22
select select
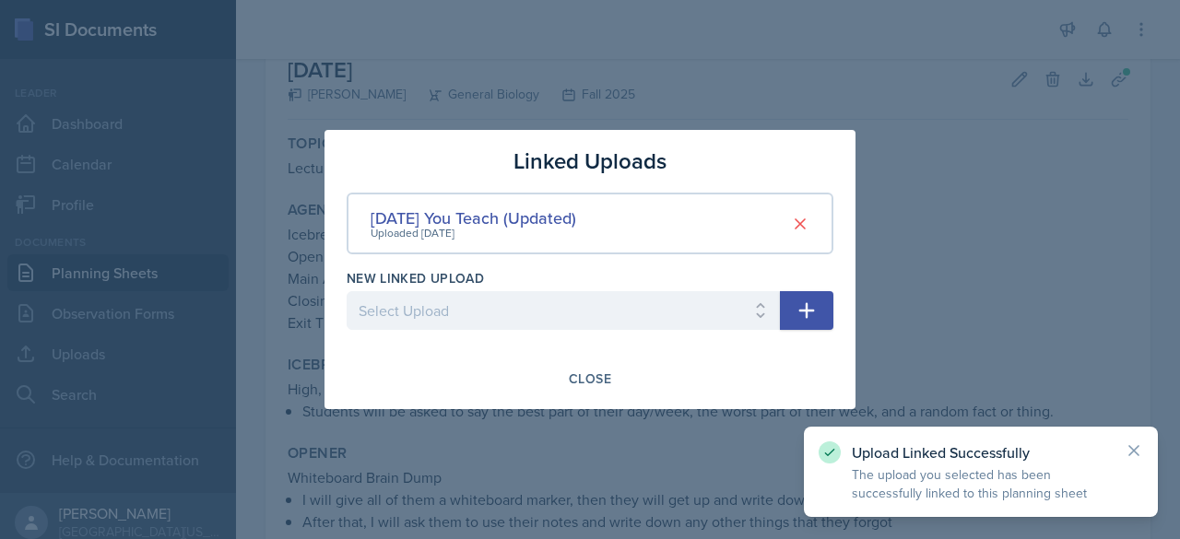
click at [969, 176] on div at bounding box center [590, 269] width 1180 height 539
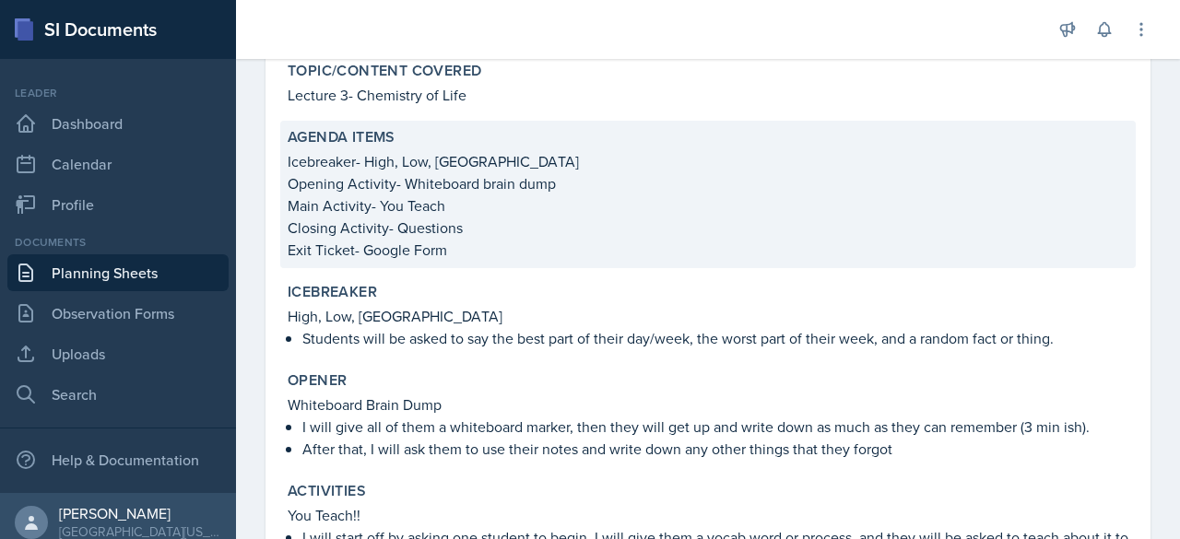
scroll to position [619, 0]
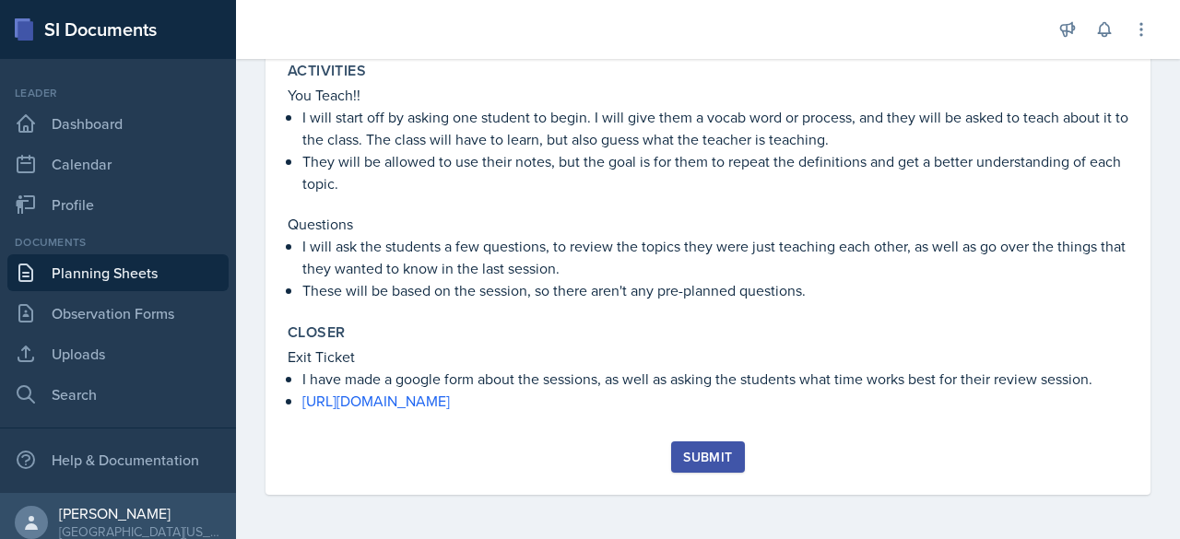
click at [706, 467] on button "Submit" at bounding box center [707, 456] width 73 height 31
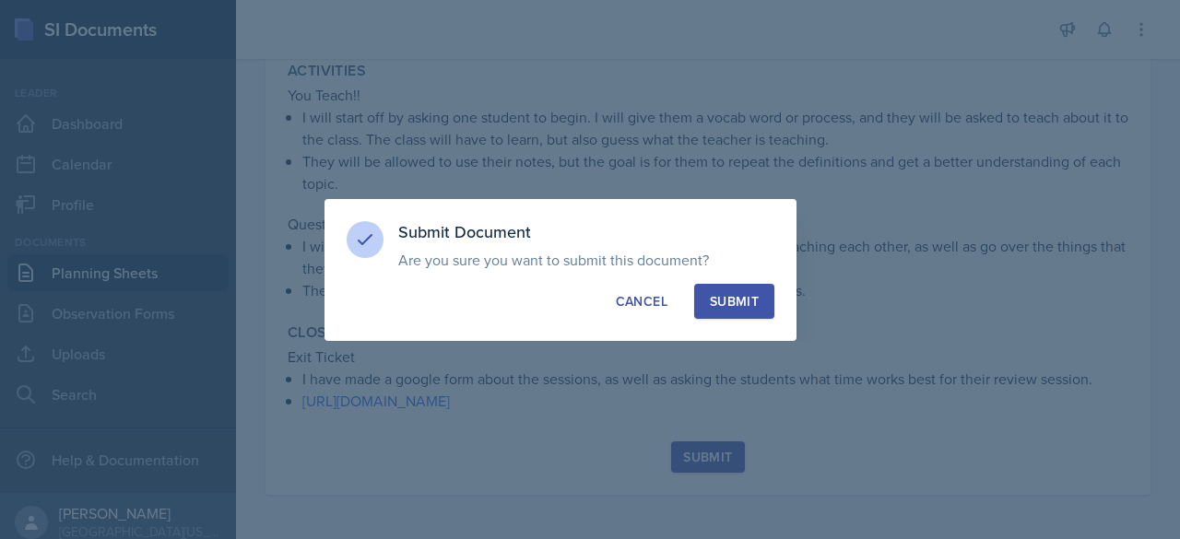
click at [743, 294] on div "Submit" at bounding box center [734, 301] width 49 height 18
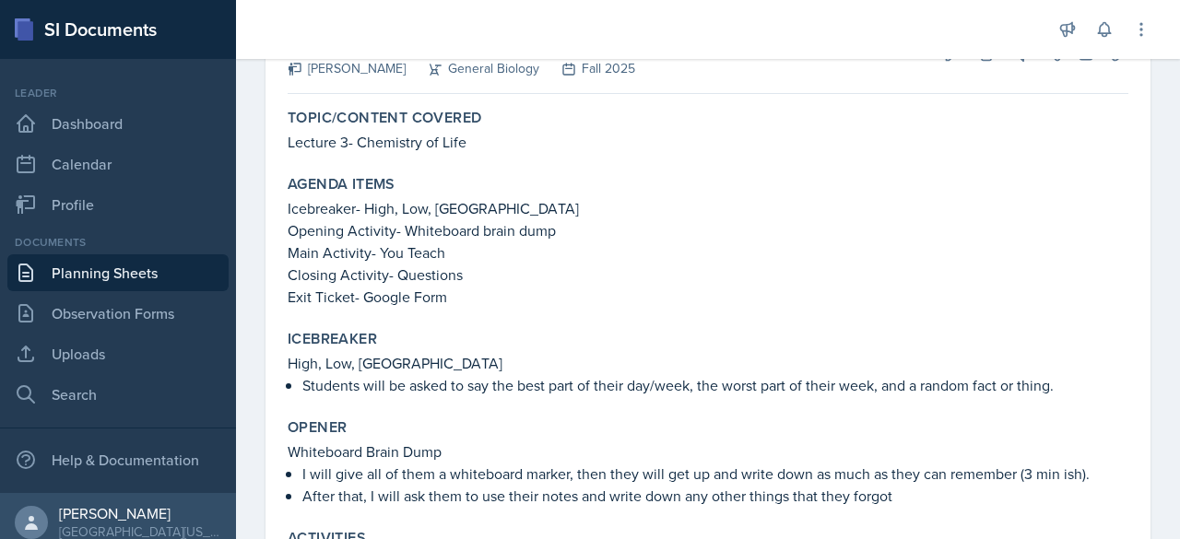
scroll to position [0, 0]
